Goal: Navigation & Orientation: Find specific page/section

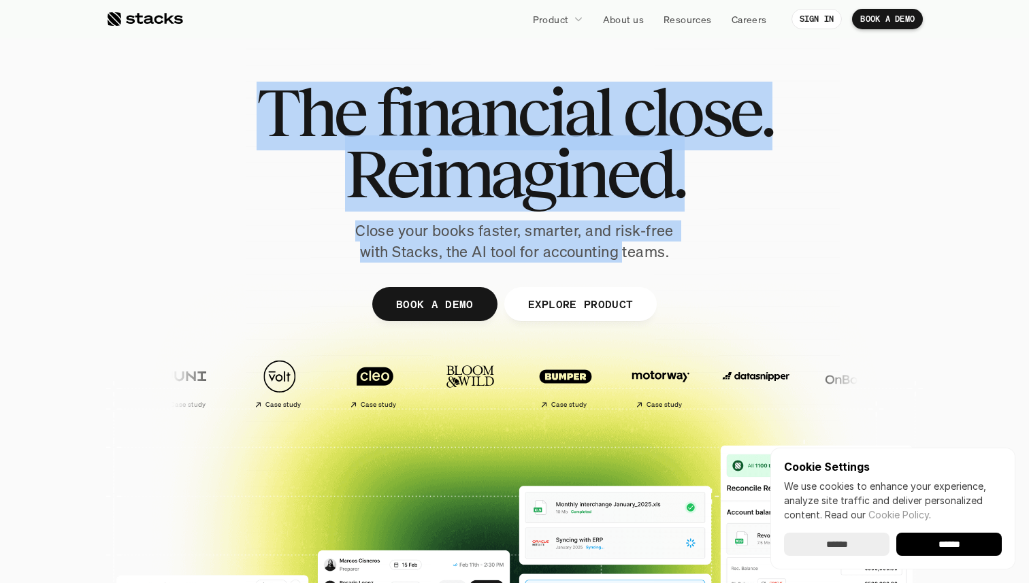
drag, startPoint x: 269, startPoint y: 104, endPoint x: 621, endPoint y: 248, distance: 380.2
click at [622, 248] on div "The financial close. Reimagined. Close your books faster, smarter, and risk-fre…" at bounding box center [514, 172] width 762 height 181
click at [688, 248] on div "The financial close. Reimagined. Close your books faster, smarter, and risk-fre…" at bounding box center [514, 172] width 762 height 181
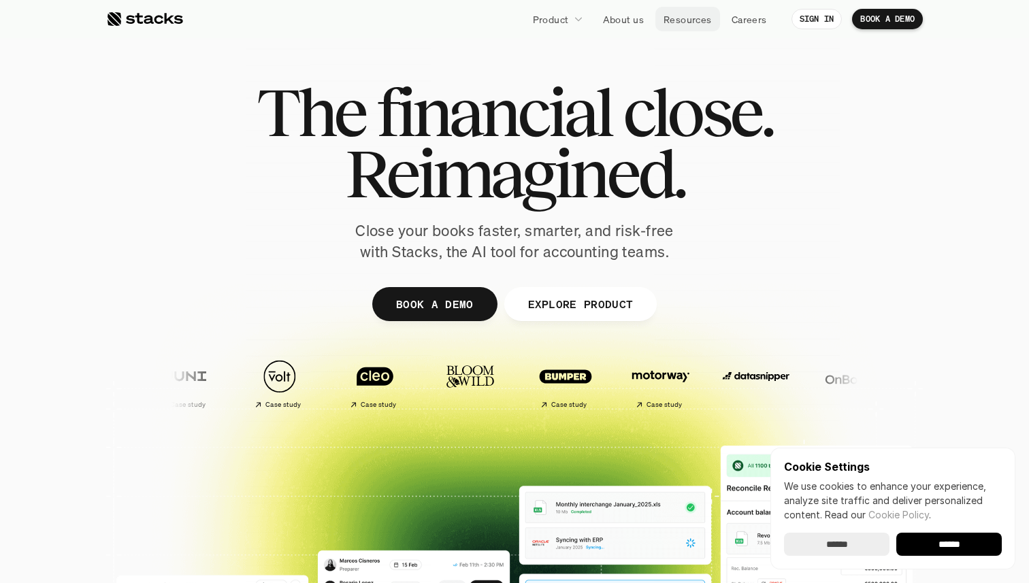
click at [696, 16] on p "Resources" at bounding box center [687, 19] width 48 height 14
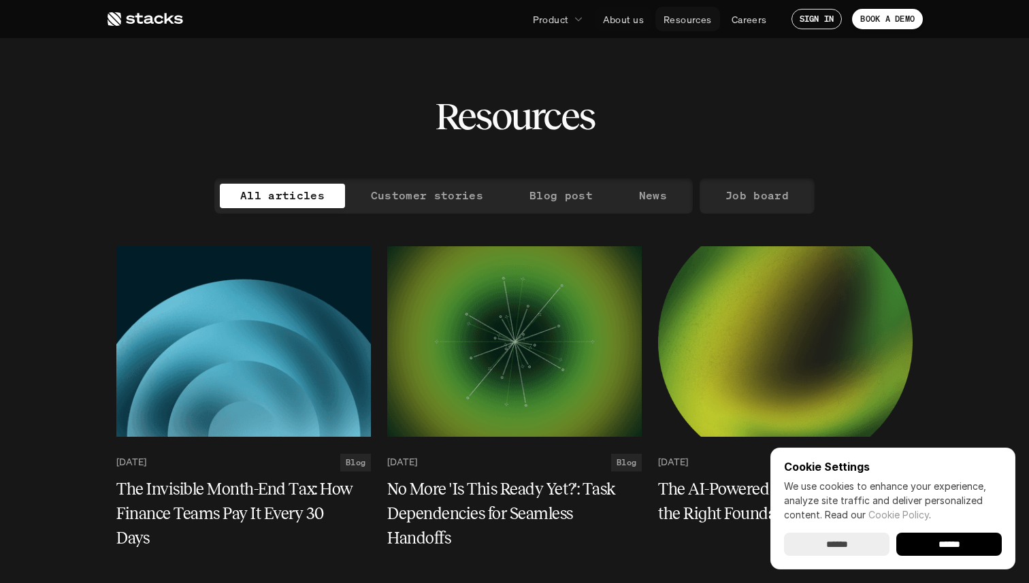
click at [674, 18] on p "Resources" at bounding box center [687, 19] width 48 height 14
click at [622, 16] on p "About us" at bounding box center [623, 19] width 41 height 14
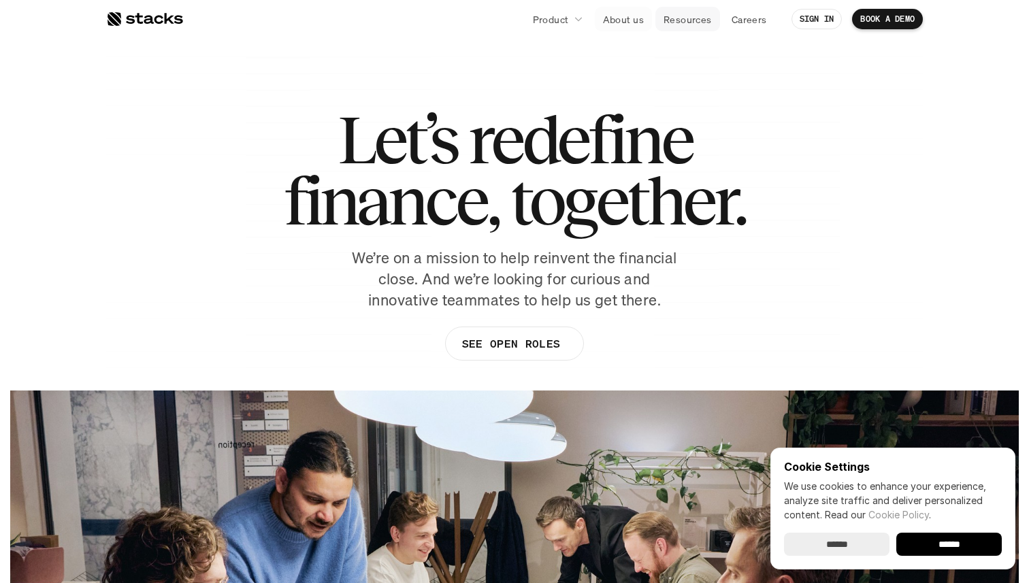
click at [676, 23] on p "Resources" at bounding box center [687, 19] width 48 height 14
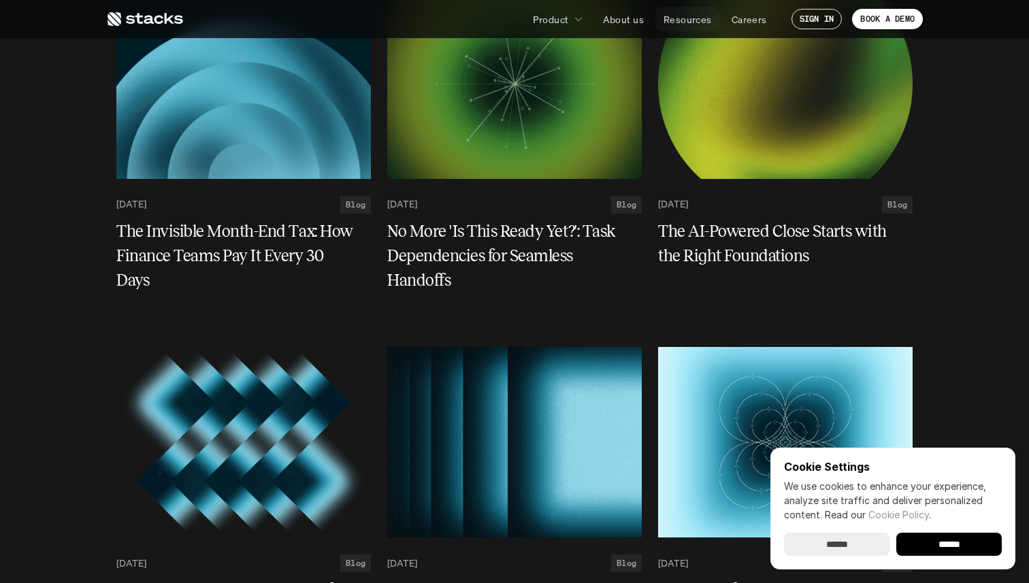
scroll to position [262, 0]
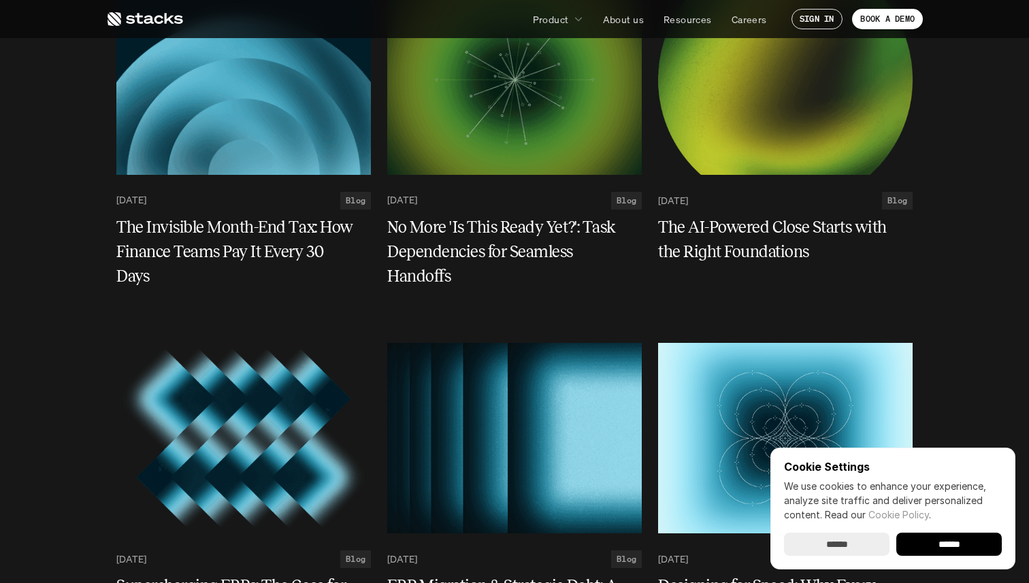
click at [830, 547] on input "******" at bounding box center [836, 544] width 105 height 23
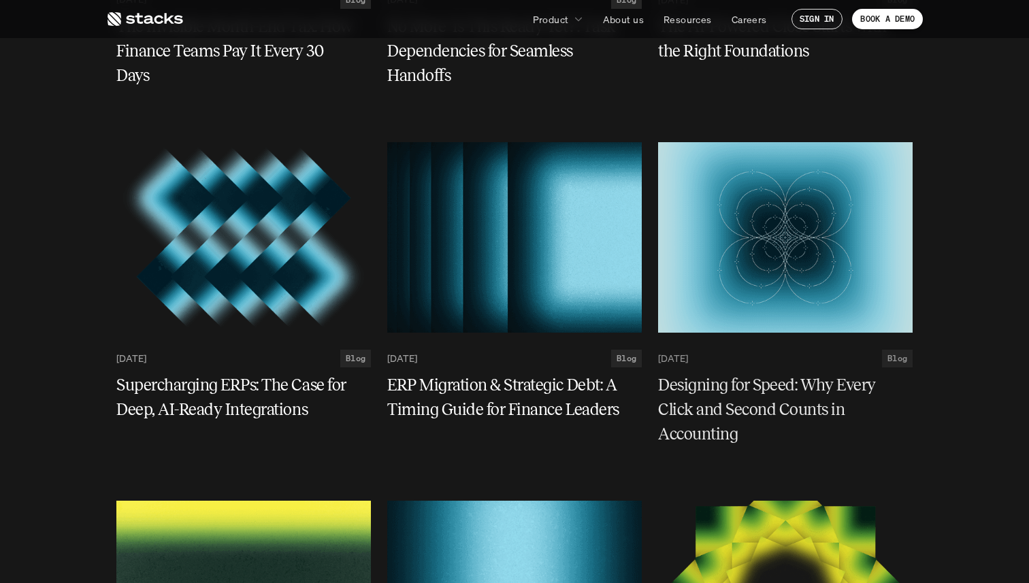
scroll to position [467, 0]
